Goal: Obtain resource: Obtain resource

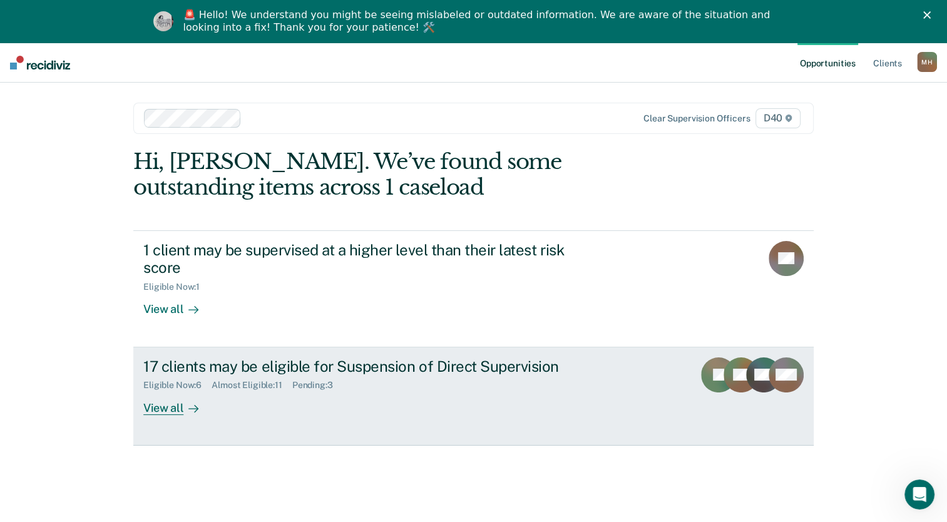
click at [183, 404] on div at bounding box center [190, 408] width 15 height 14
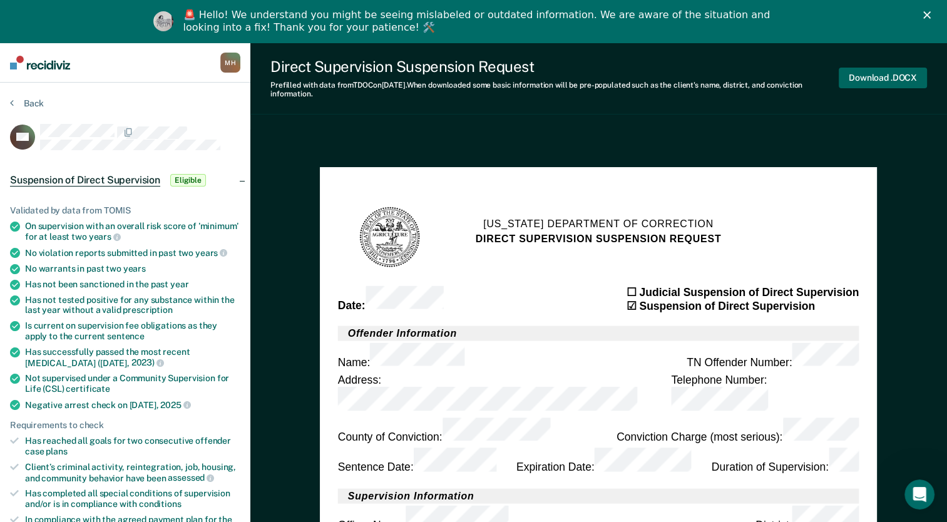
click at [875, 76] on button "Download .DOCX" at bounding box center [883, 78] width 88 height 21
